Goal: Task Accomplishment & Management: Manage account settings

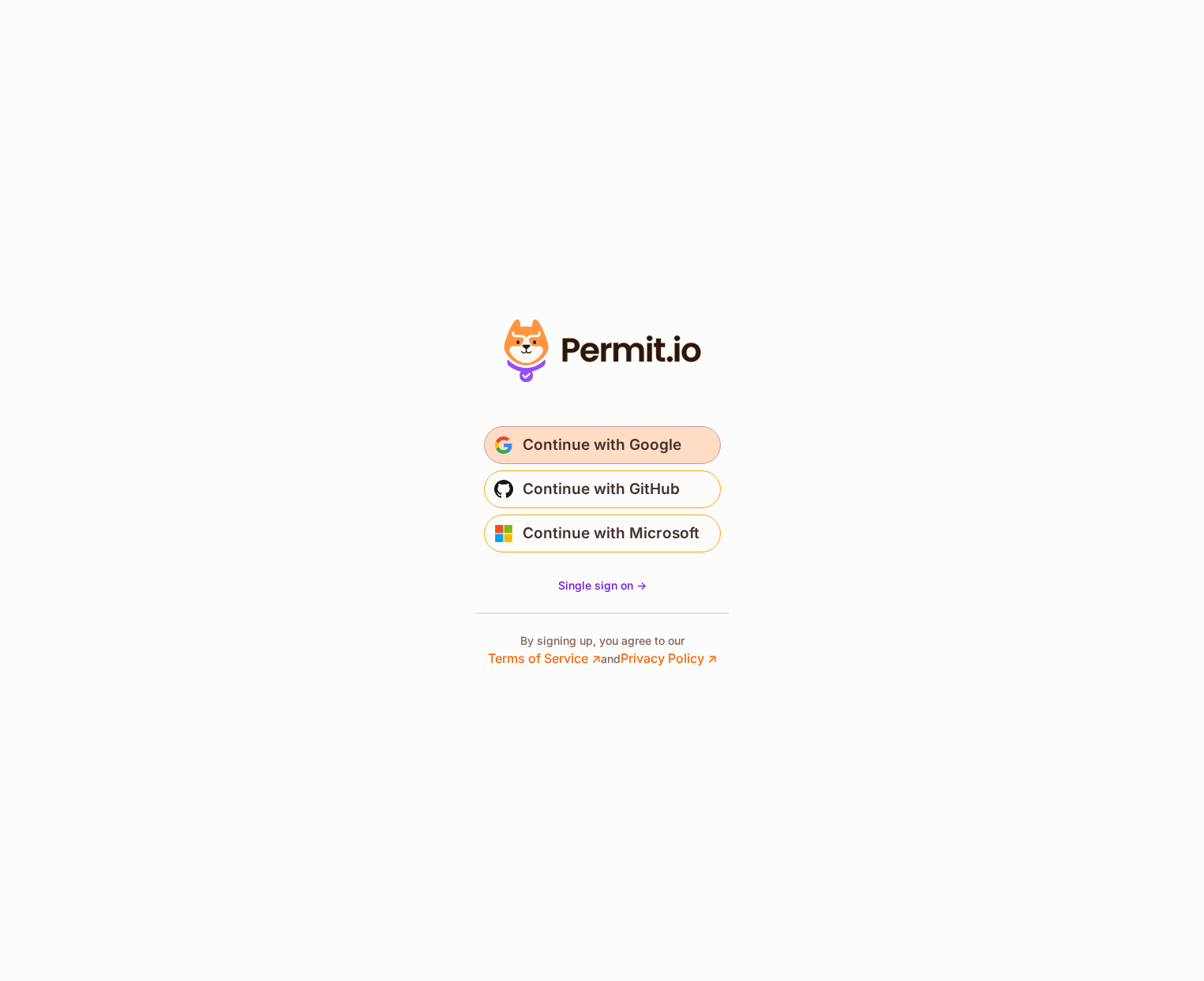
click at [646, 451] on span "Continue with Google" at bounding box center [602, 445] width 158 height 25
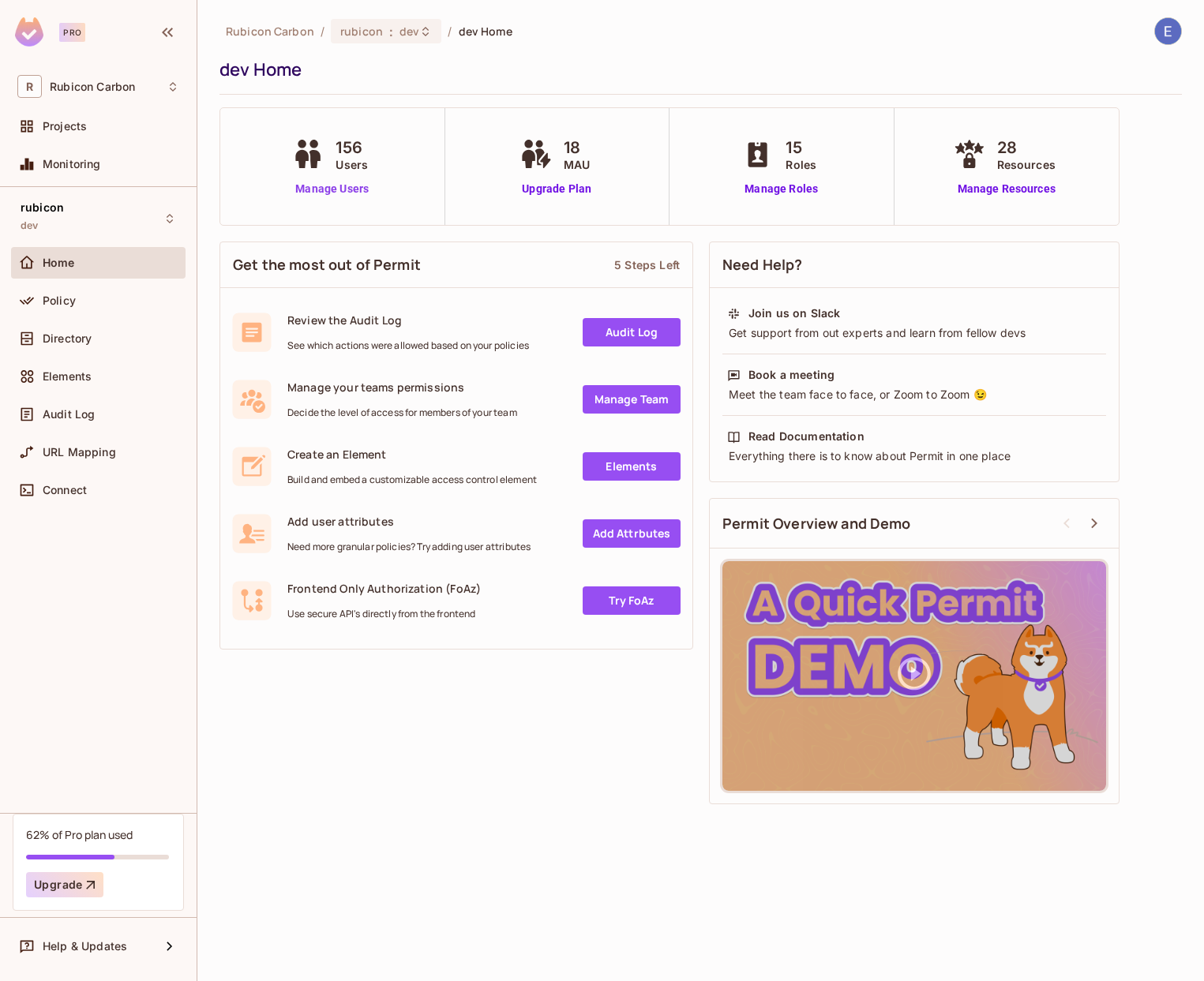
click at [342, 191] on link "Manage Users" at bounding box center [333, 189] width 88 height 17
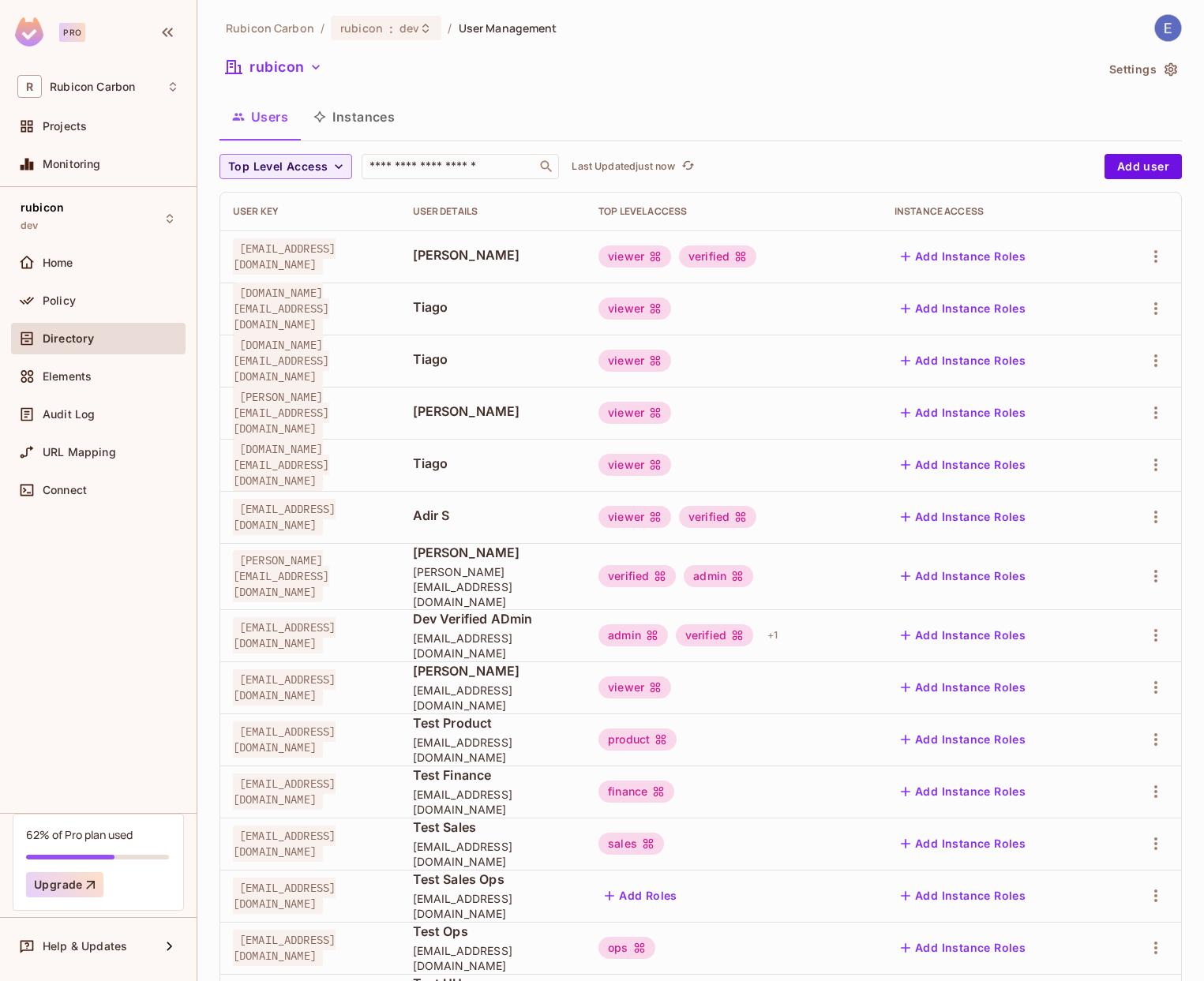
scroll to position [19, 0]
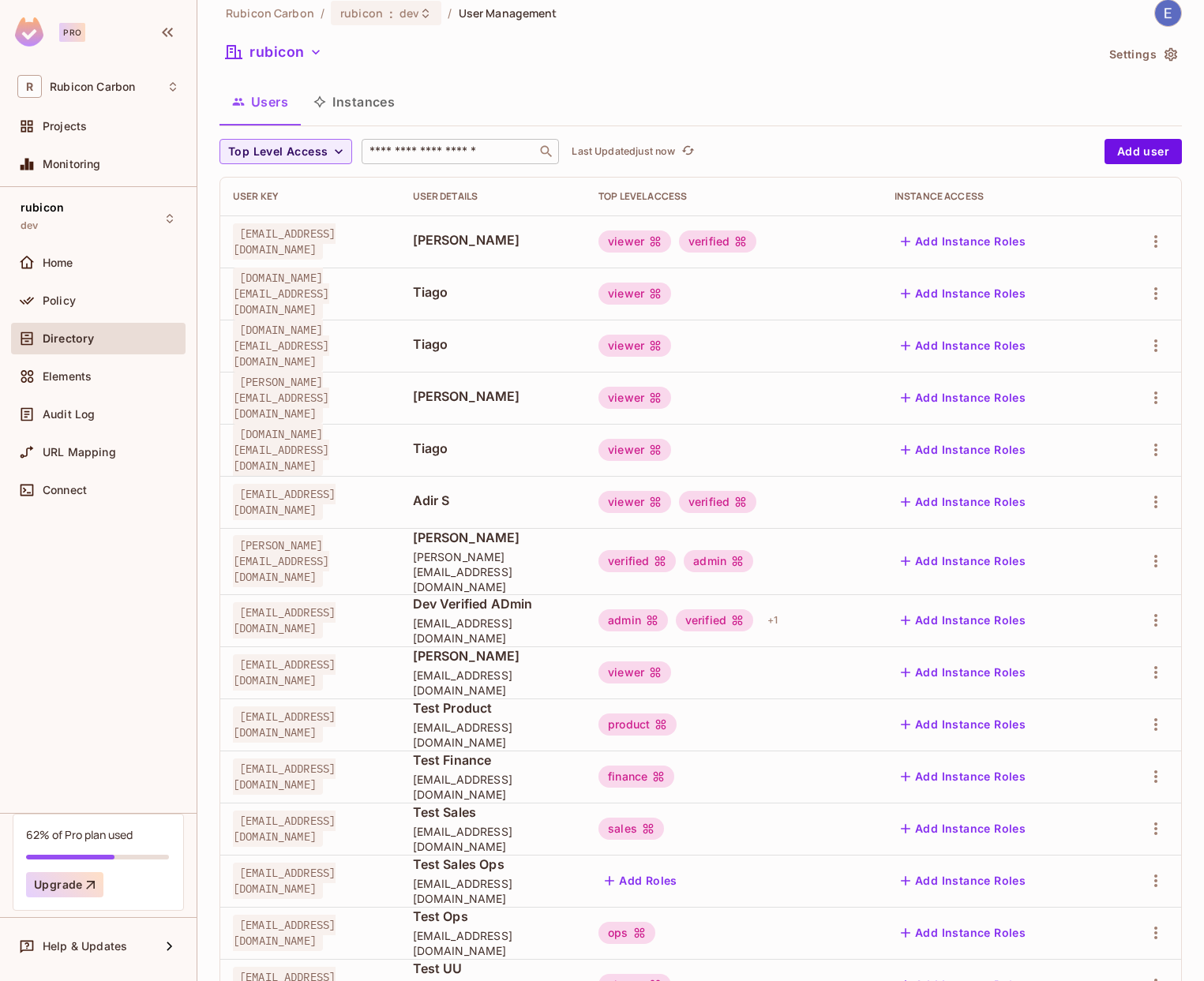
click at [488, 150] on input "text" at bounding box center [450, 152] width 166 height 16
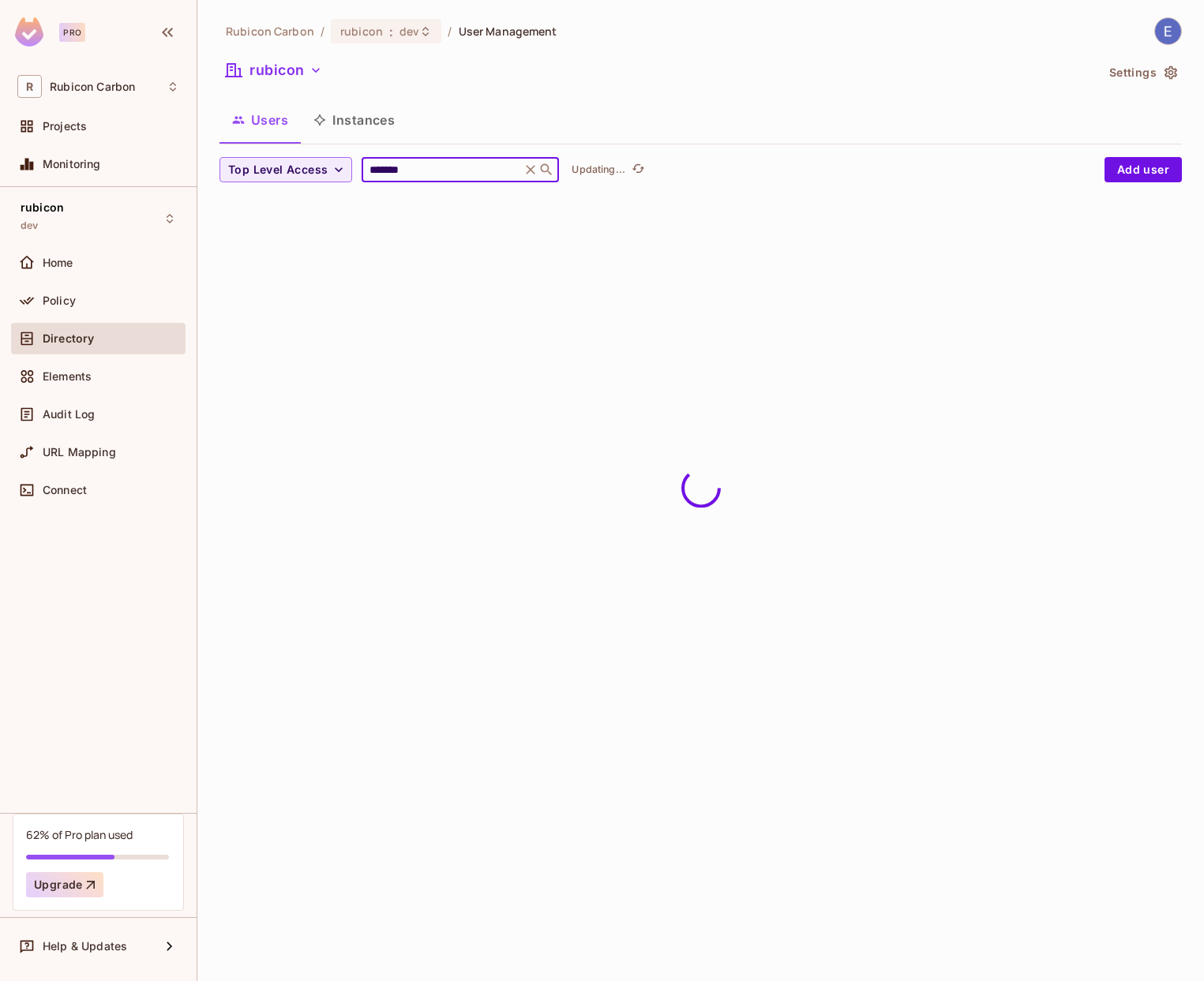
scroll to position [0, 0]
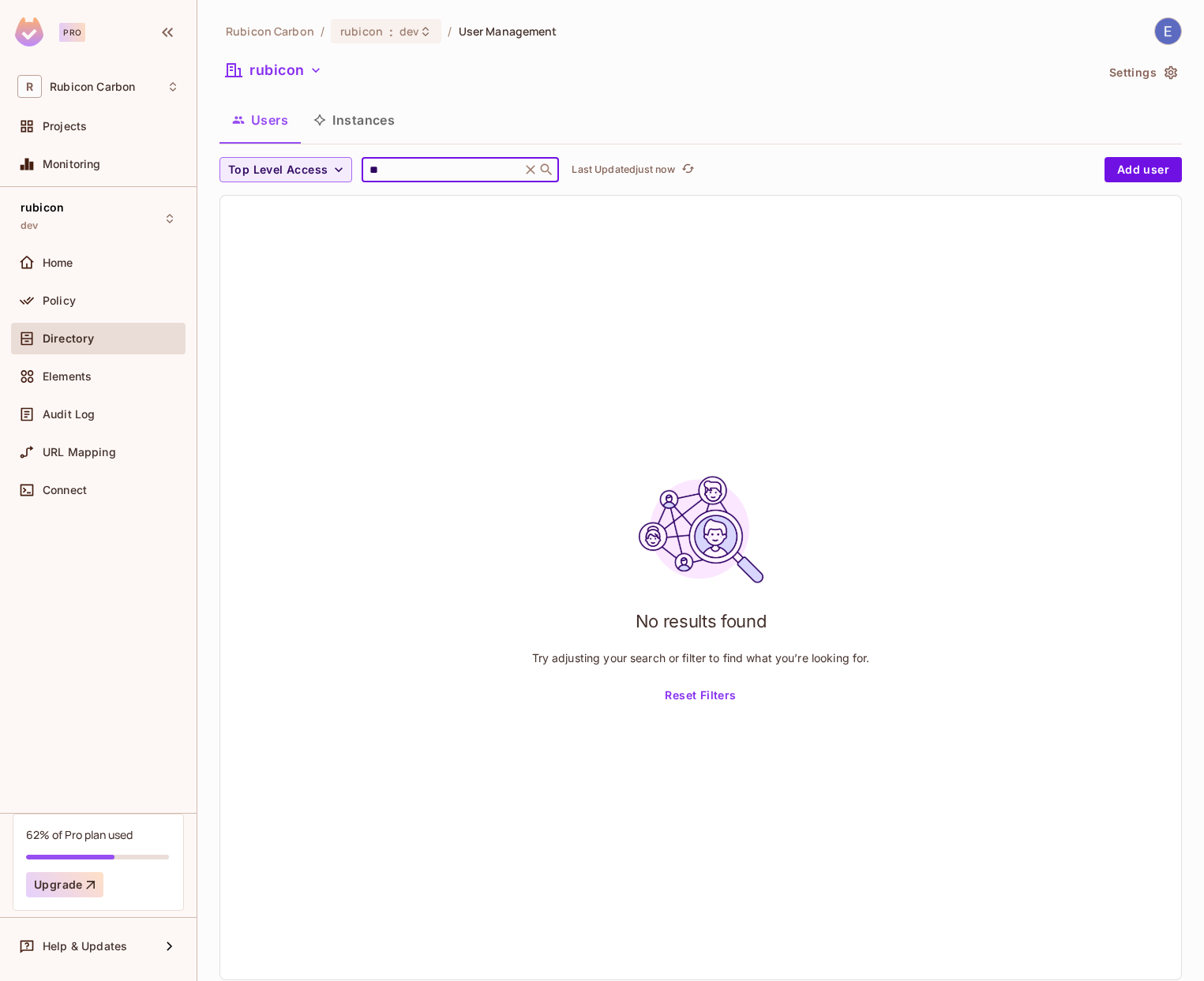
type input "*"
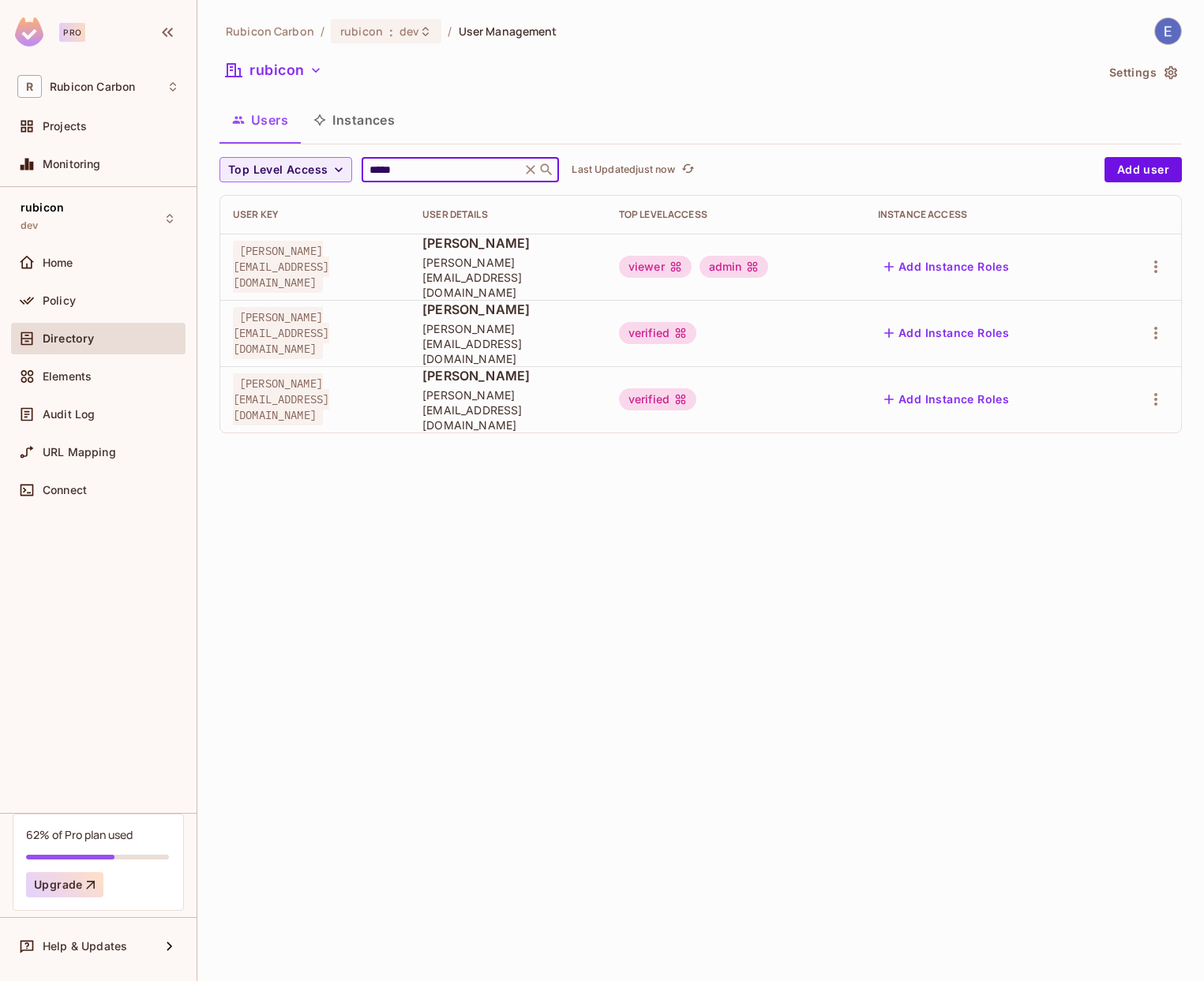
type input "*****"
click at [805, 489] on div "Rubicon Carbon / rubicon : dev / User Management rubicon Settings Users Instanc…" at bounding box center [700, 490] width 1006 height 981
